Goal: Navigation & Orientation: Go to known website

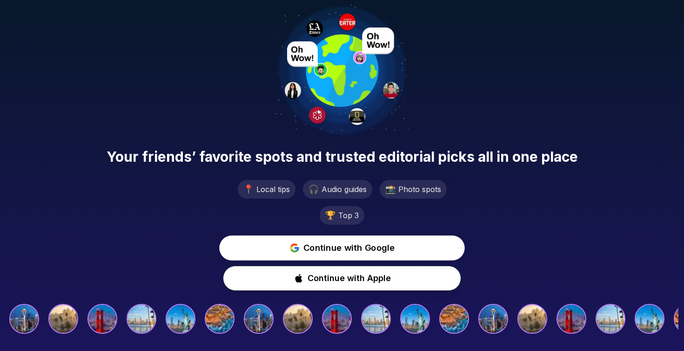
click at [341, 245] on span "Continue with Google" at bounding box center [350, 248] width 92 height 14
